Goal: Task Accomplishment & Management: Manage account settings

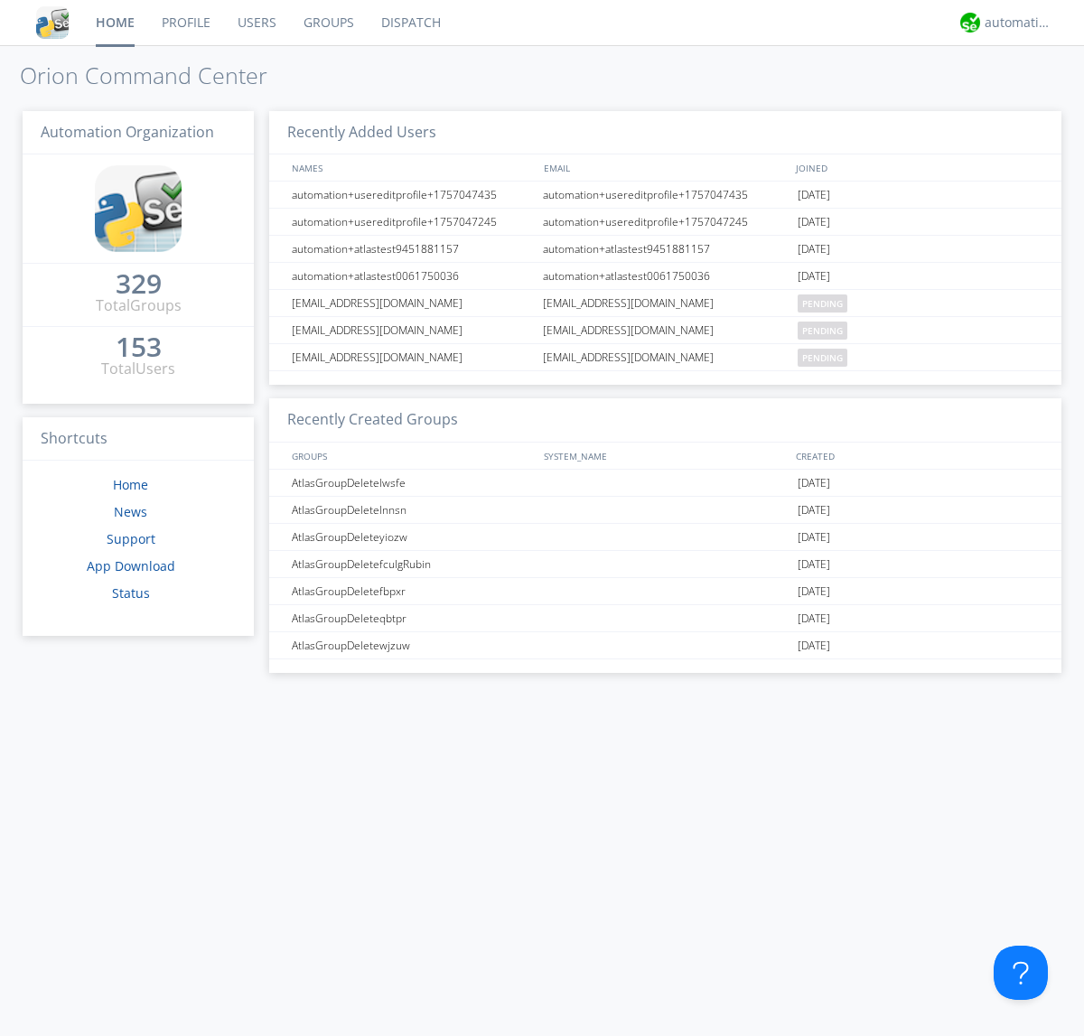
click at [327, 23] on link "Groups" at bounding box center [329, 22] width 78 height 45
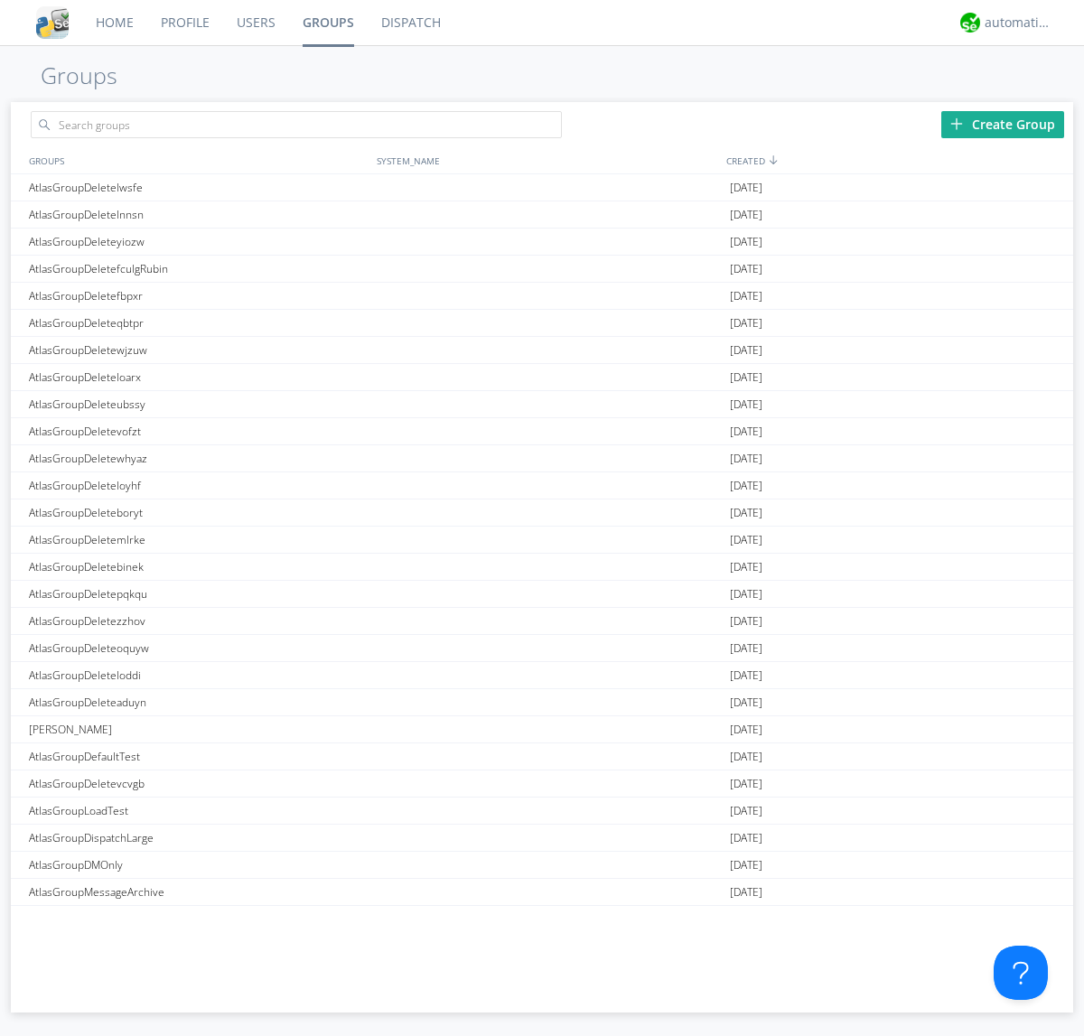
click at [1002, 124] on div "Create Group" at bounding box center [1002, 124] width 123 height 27
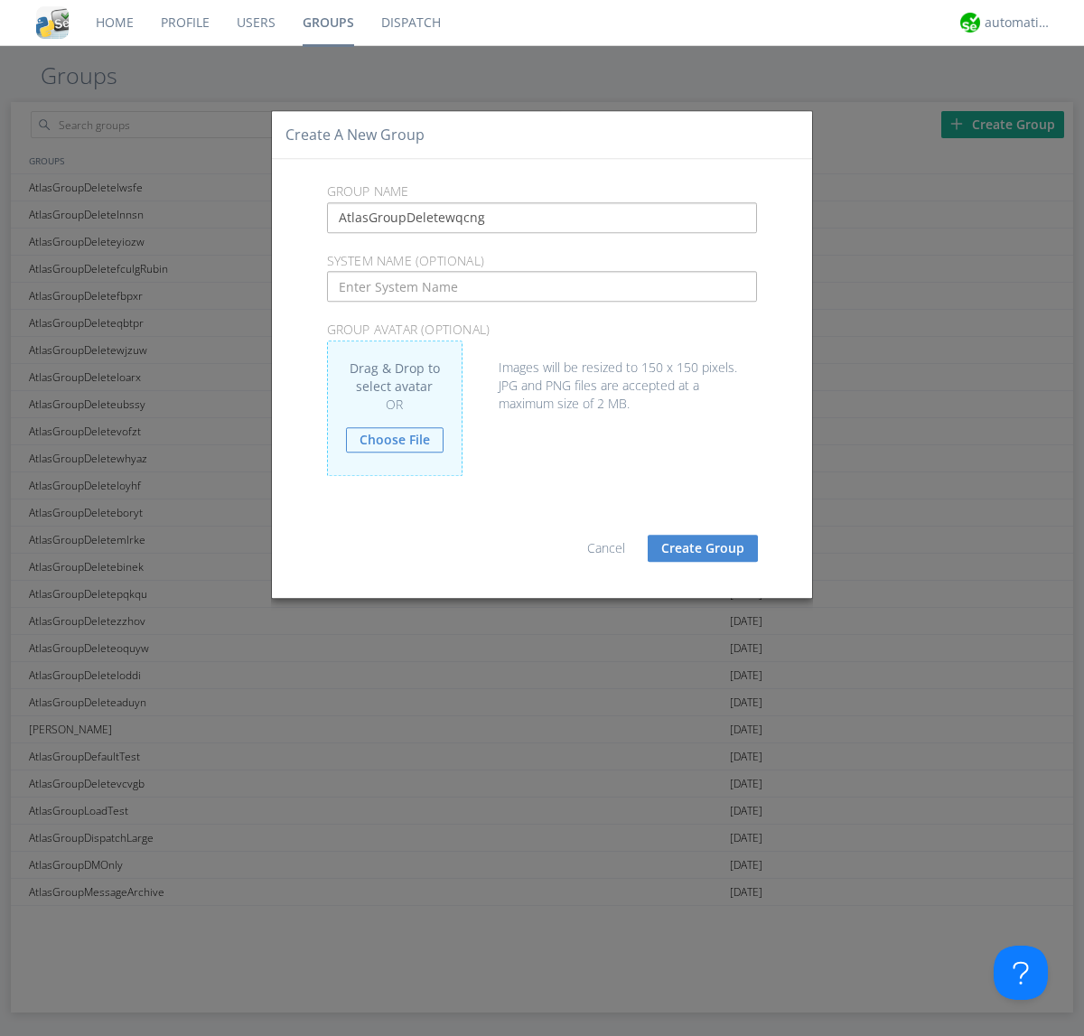
type input "AtlasGroupDeletewqcng"
click at [703, 547] on button "Create Group" at bounding box center [703, 548] width 110 height 27
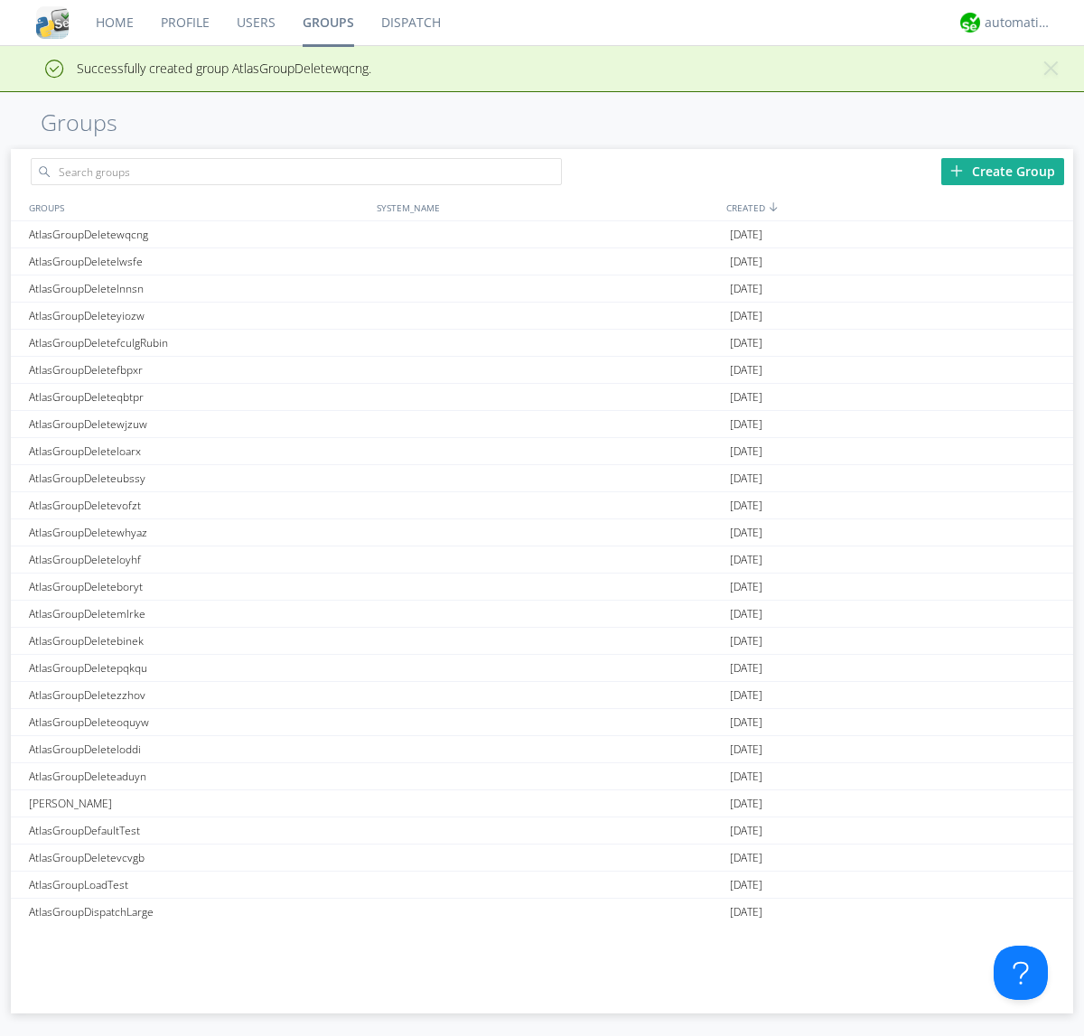
click at [327, 23] on link "Groups" at bounding box center [328, 22] width 79 height 45
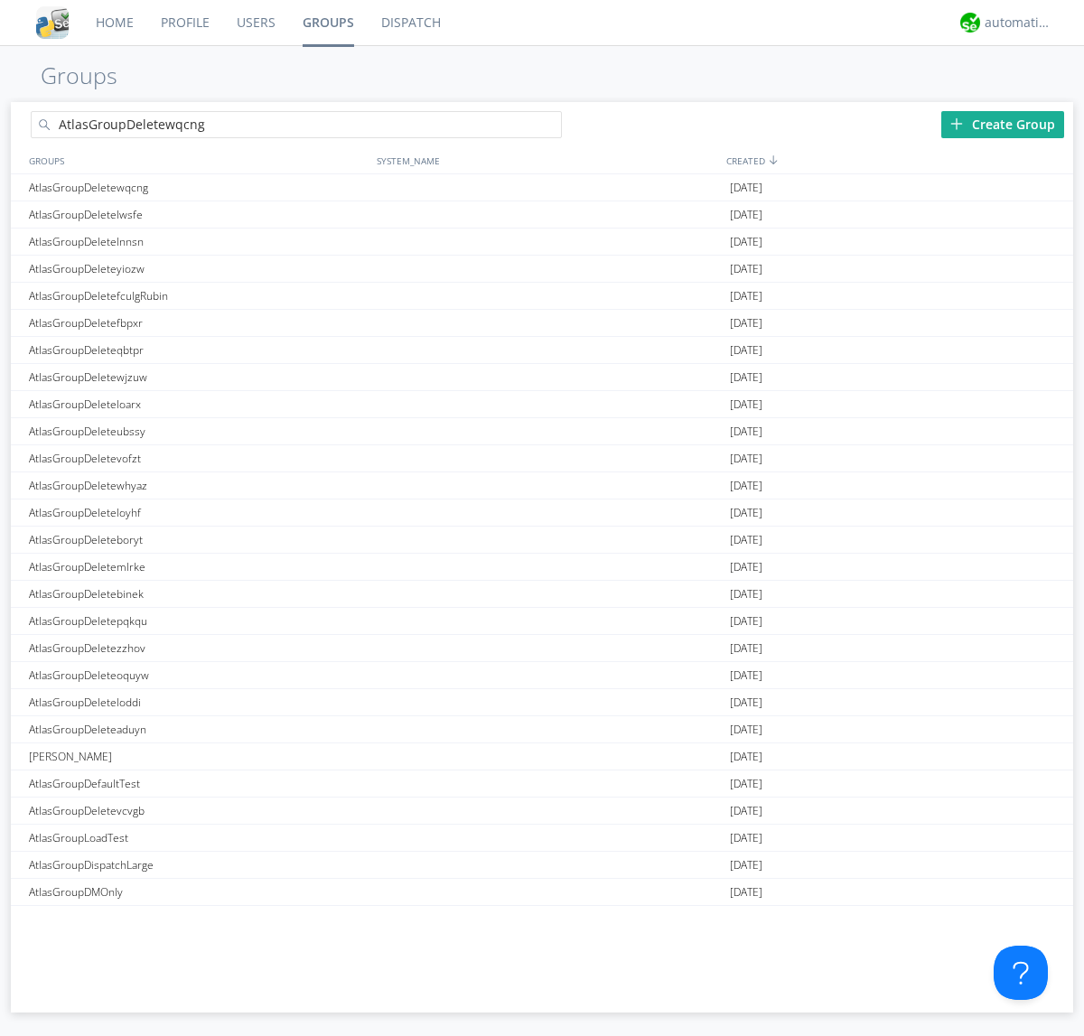
type input "AtlasGroupDeletewqcng"
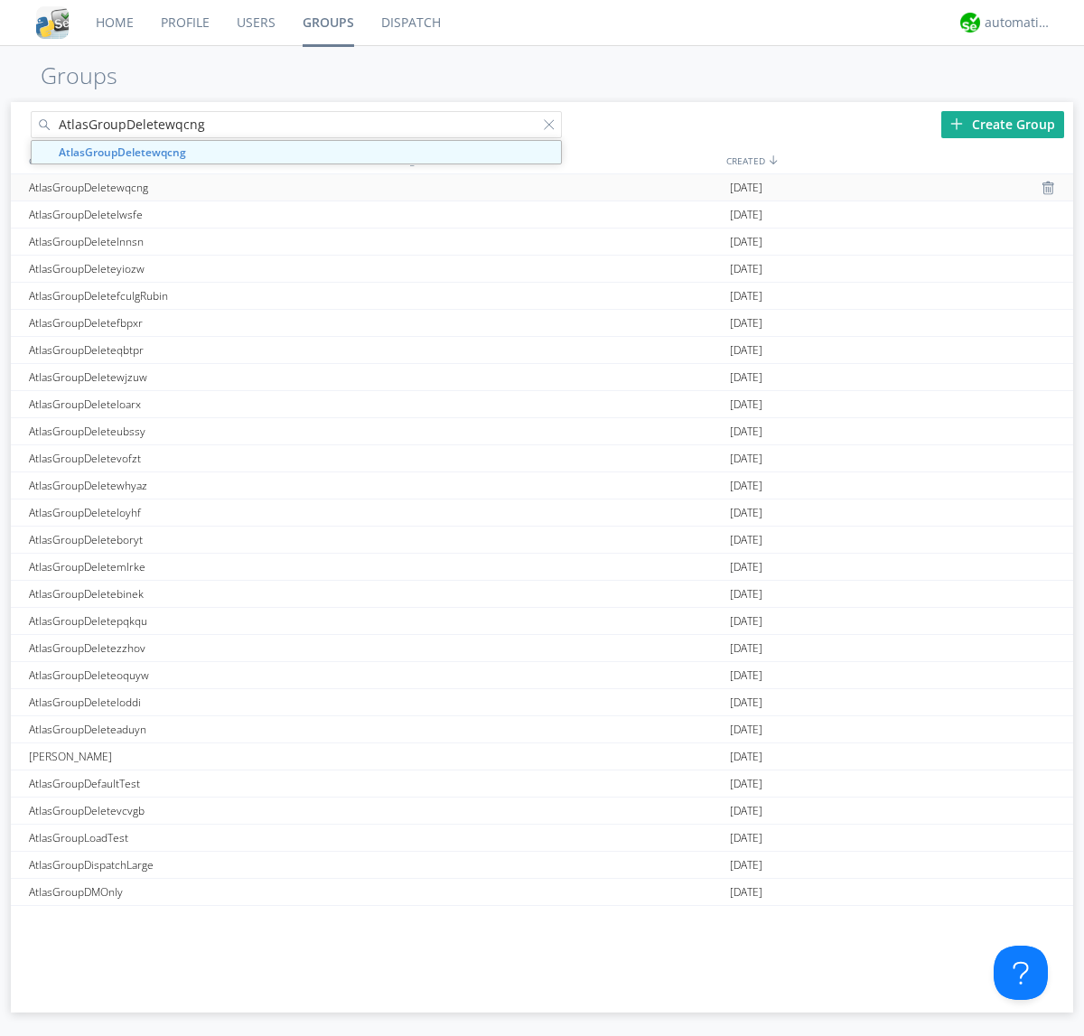
type input "AtlasGroupDeletewqcng"
click at [198, 187] on div "AtlasGroupDeletewqcng" at bounding box center [198, 187] width 348 height 26
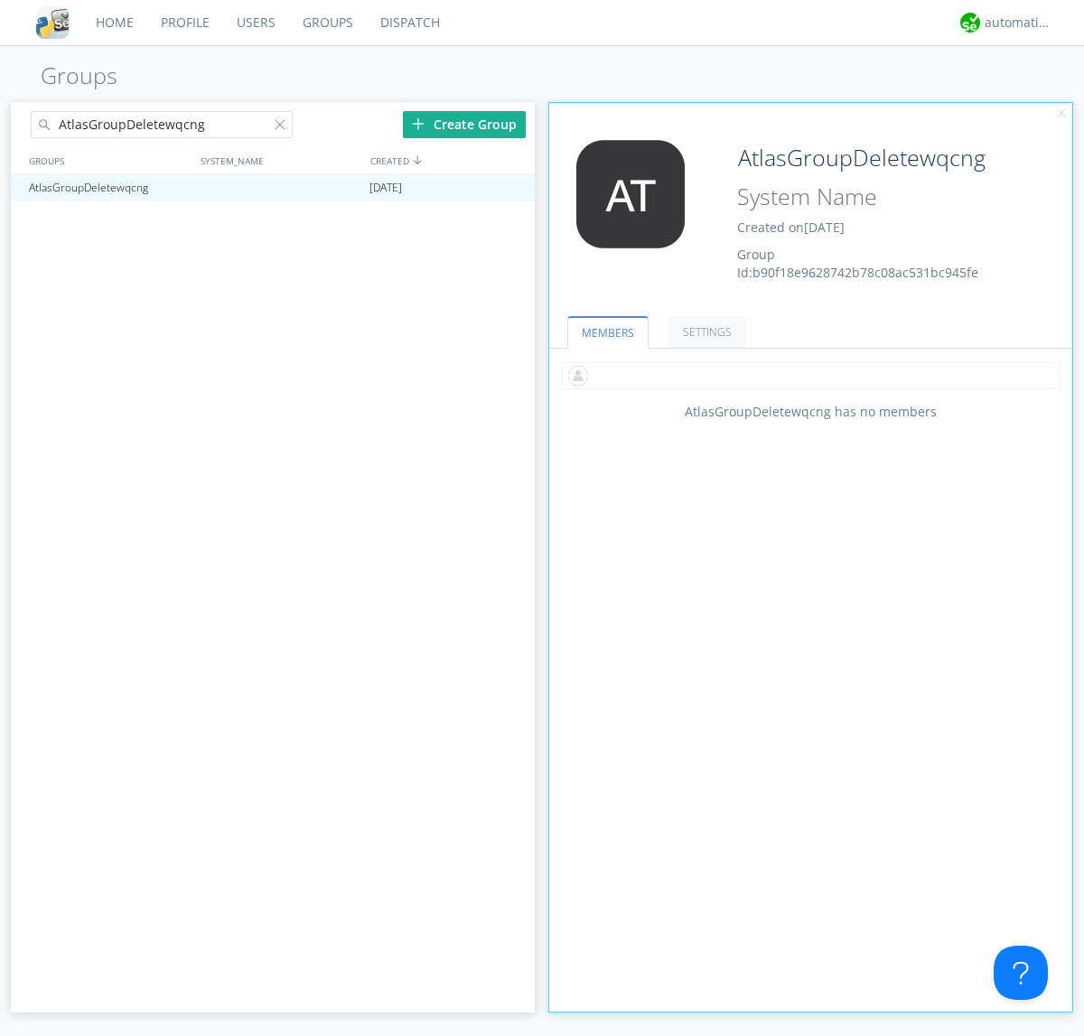
click at [810, 375] on input "text" at bounding box center [811, 375] width 498 height 27
type input "automation+atlas0005"
click at [806, 375] on input "text" at bounding box center [811, 375] width 498 height 27
type input "automation+atlas0004"
click at [806, 375] on input "text" at bounding box center [811, 375] width 498 height 27
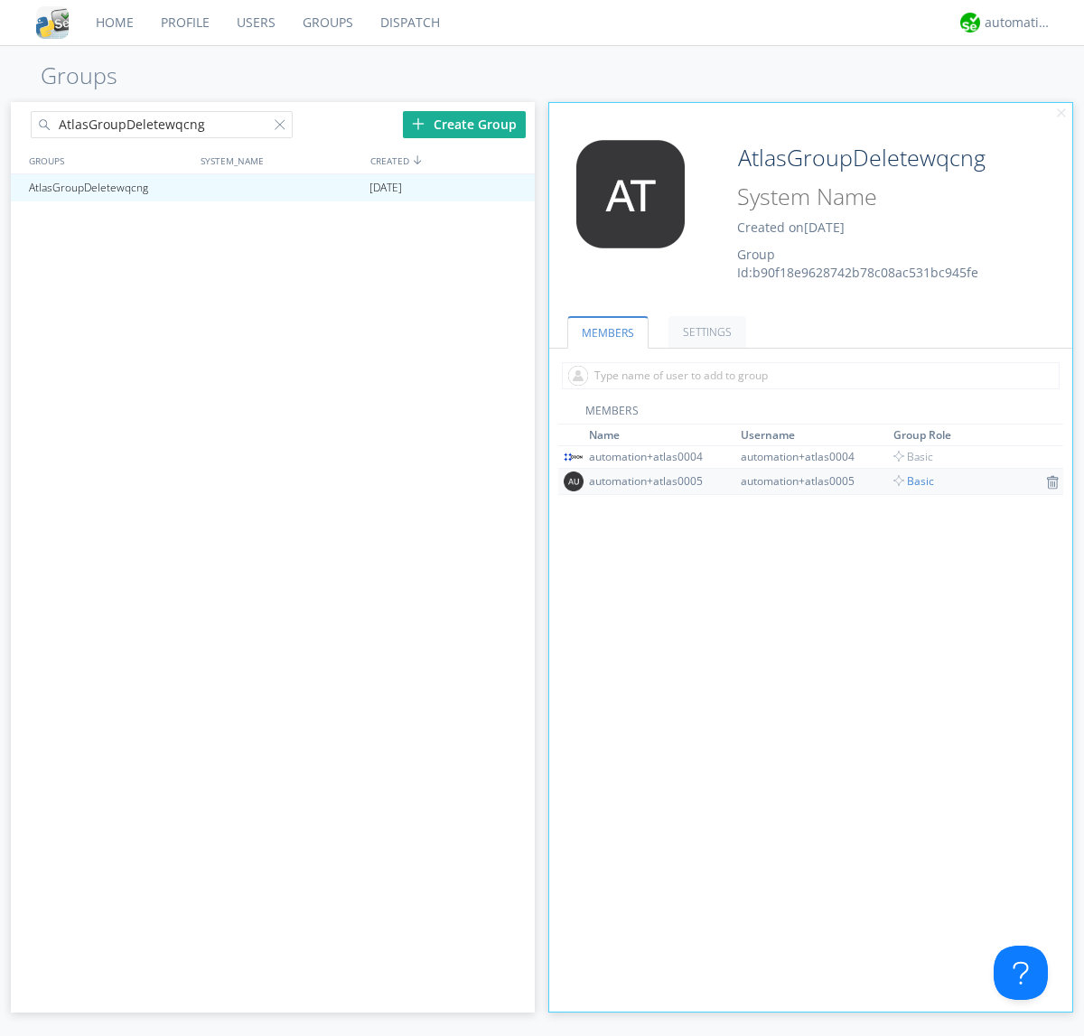
click at [908, 480] on span "Basic" at bounding box center [913, 480] width 41 height 15
click at [806, 375] on input "text" at bounding box center [811, 375] width 498 height 27
click at [908, 456] on span "Basic" at bounding box center [913, 456] width 41 height 15
click at [511, 188] on div at bounding box center [512, 188] width 18 height 14
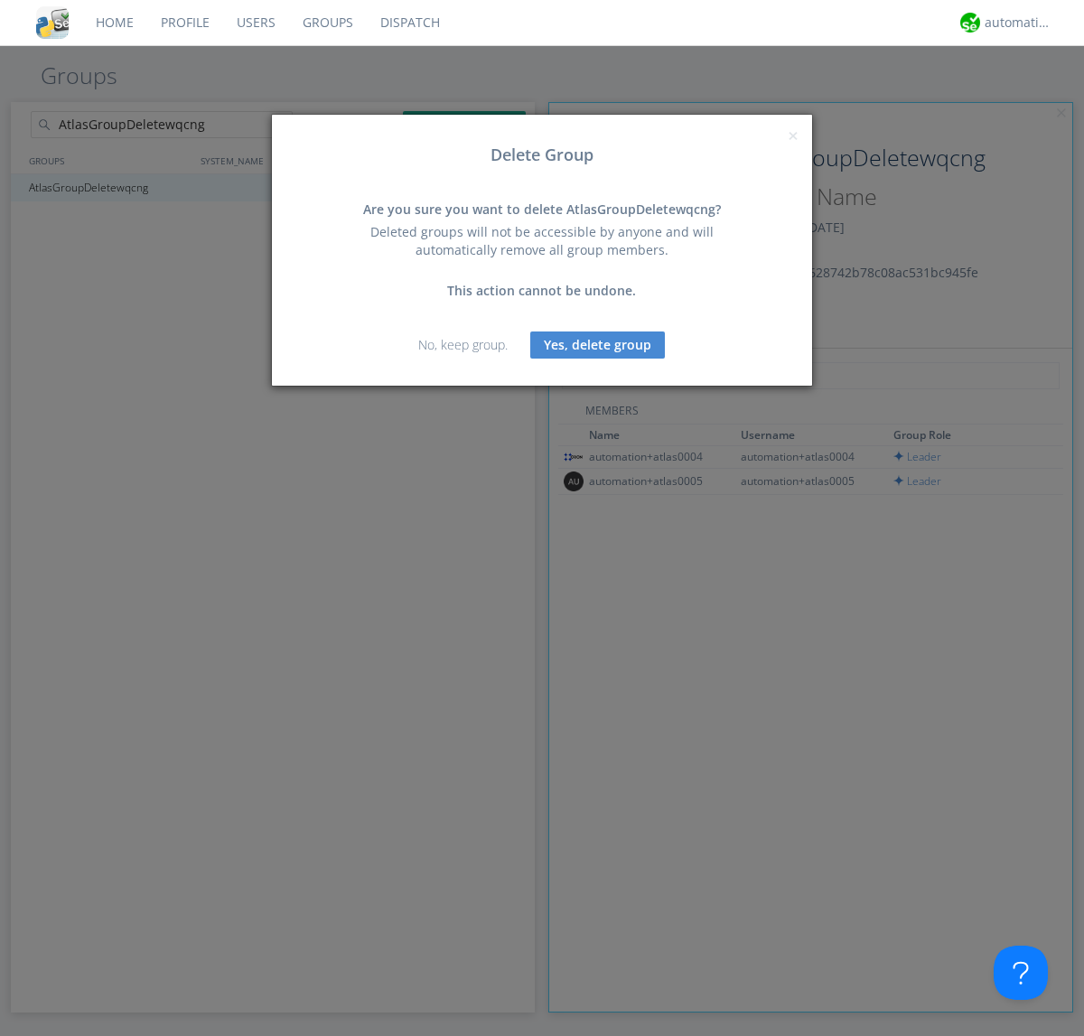
click at [598, 344] on button "Yes, delete group" at bounding box center [597, 344] width 135 height 27
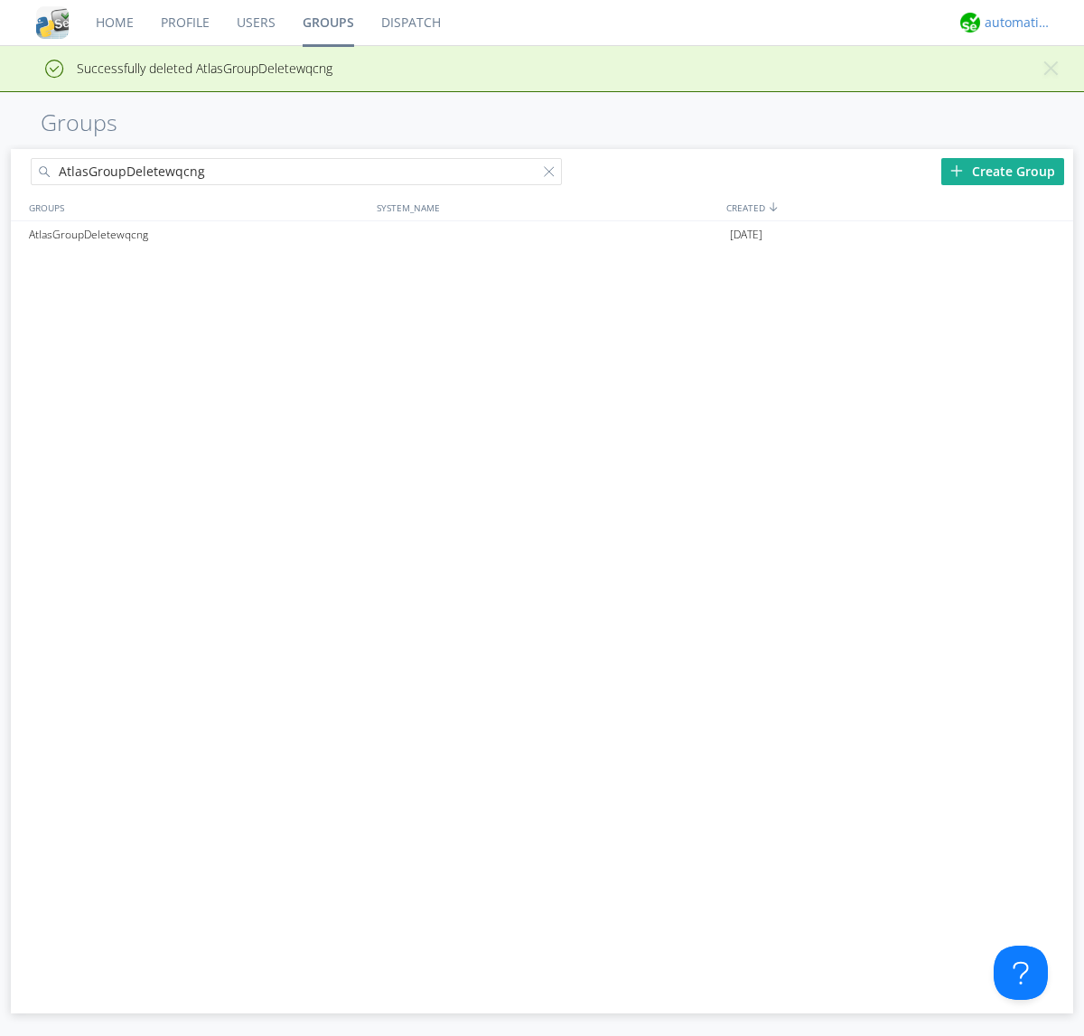
click at [1013, 23] on div "automation+atlas" at bounding box center [1018, 23] width 68 height 18
